Goal: Information Seeking & Learning: Learn about a topic

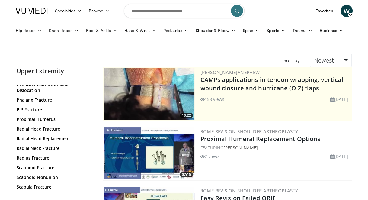
scroll to position [259, 0]
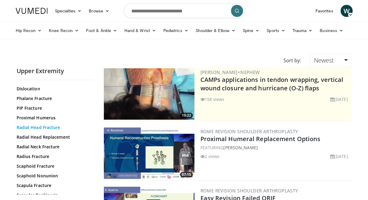
click at [51, 128] on link "Radial Head Fracture" at bounding box center [54, 127] width 74 height 6
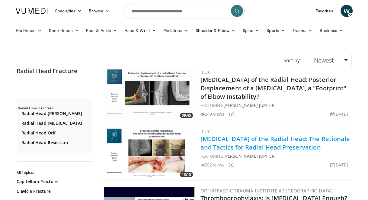
click at [234, 141] on link "Fractures of the Radial Head: The Rationale and Tactics for Radial Head Preserv…" at bounding box center [275, 143] width 150 height 17
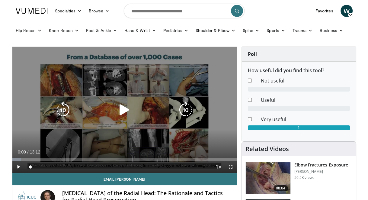
click at [123, 111] on icon "Video Player" at bounding box center [124, 109] width 17 height 17
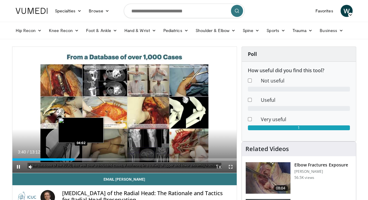
click at [81, 159] on div "Loaded : 35.35% 03:40 04:02" at bounding box center [124, 159] width 224 height 2
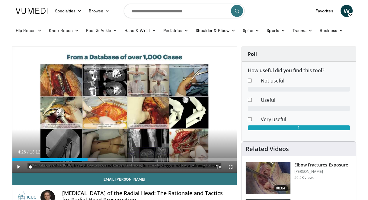
click at [88, 159] on div "Progress Bar" at bounding box center [85, 159] width 24 height 2
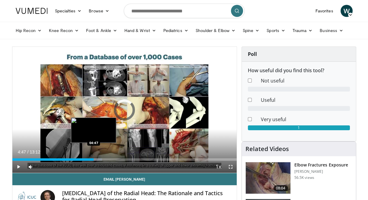
click at [93, 159] on div "Loaded : 40.08% 04:26 04:47" at bounding box center [124, 159] width 224 height 2
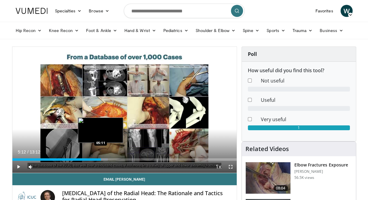
click at [101, 159] on div "Loaded : 42.58% 05:12 05:11" at bounding box center [124, 159] width 224 height 2
click at [107, 159] on div "Progress Bar" at bounding box center [103, 159] width 21 height 2
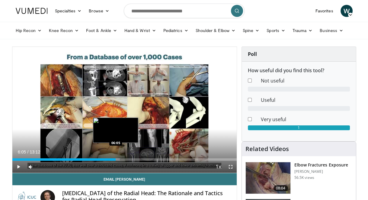
click at [116, 159] on div "Progress Bar" at bounding box center [109, 159] width 21 height 2
click at [121, 159] on div "Progress Bar" at bounding box center [117, 159] width 19 height 2
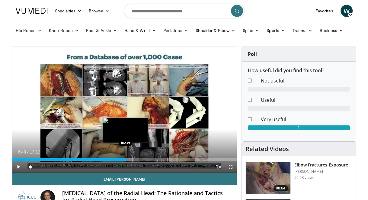
click at [126, 159] on div "Progress Bar" at bounding box center [123, 159] width 21 height 2
click at [132, 159] on div "Progress Bar" at bounding box center [129, 159] width 22 height 2
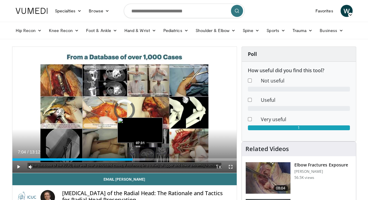
click at [141, 160] on div "Loaded : 59.34% 07:04 07:31" at bounding box center [124, 159] width 224 height 2
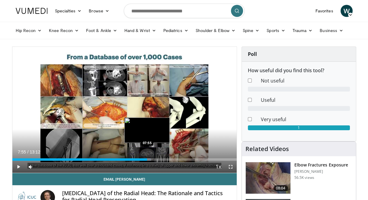
click at [147, 160] on div "Progress Bar" at bounding box center [145, 159] width 12 height 2
click at [151, 160] on div "Progress Bar" at bounding box center [148, 159] width 18 height 2
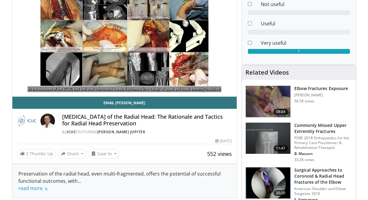
scroll to position [86, 0]
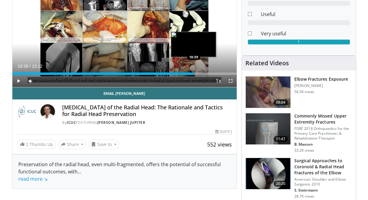
click at [193, 71] on div "Loaded : 85.17% 10:39 10:39" at bounding box center [124, 72] width 224 height 6
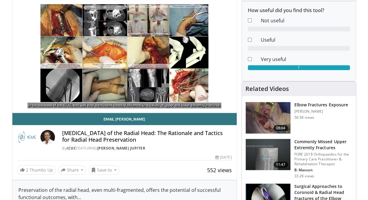
scroll to position [66, 0]
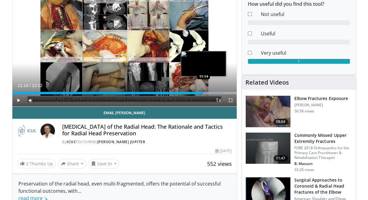
click at [204, 92] on div "Loaded : 94.69% 11:14 11:14" at bounding box center [124, 93] width 224 height 2
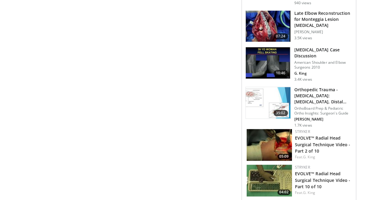
scroll to position [772, 0]
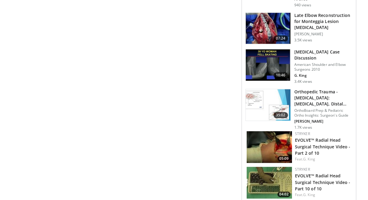
click at [274, 131] on img at bounding box center [269, 147] width 45 height 32
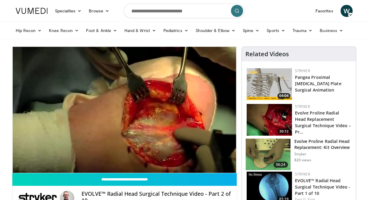
drag, startPoint x: 366, startPoint y: 40, endPoint x: 367, endPoint y: 43, distance: 3.3
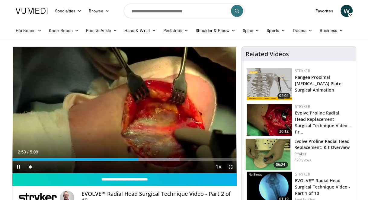
click at [232, 165] on video-js "**********" at bounding box center [124, 110] width 224 height 126
click at [228, 167] on span "Video Player" at bounding box center [231, 167] width 12 height 12
